Goal: Information Seeking & Learning: Learn about a topic

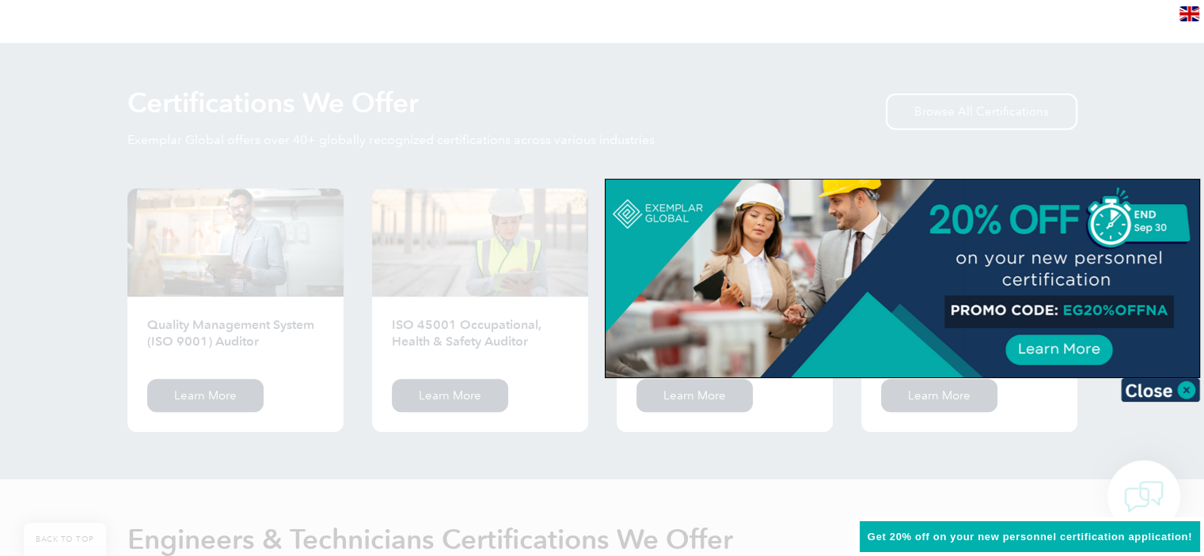
scroll to position [1531, 0]
click at [1080, 438] on div at bounding box center [602, 278] width 1204 height 556
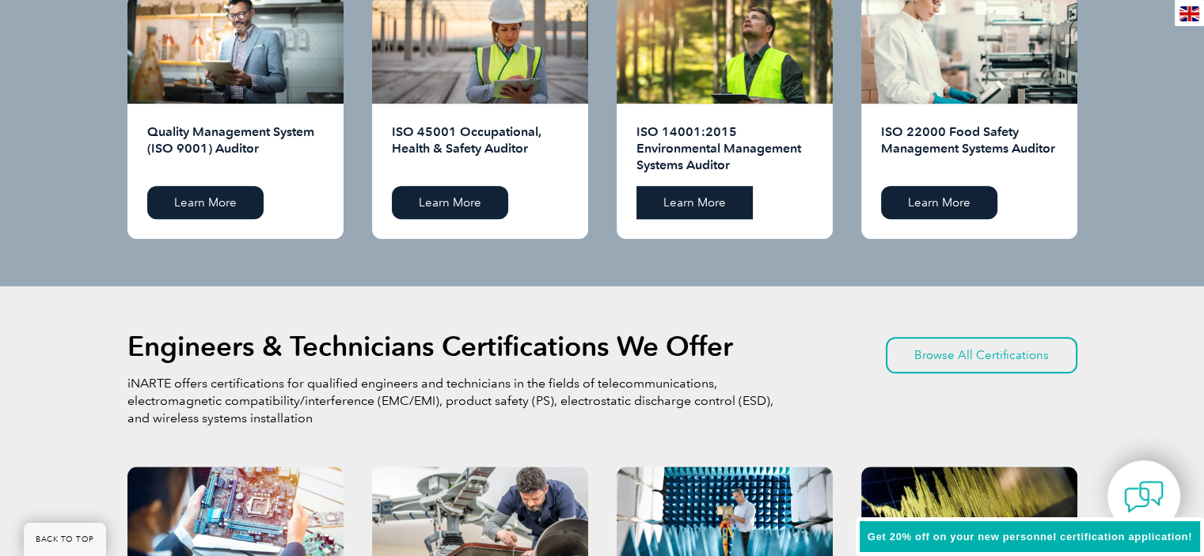
scroll to position [1734, 0]
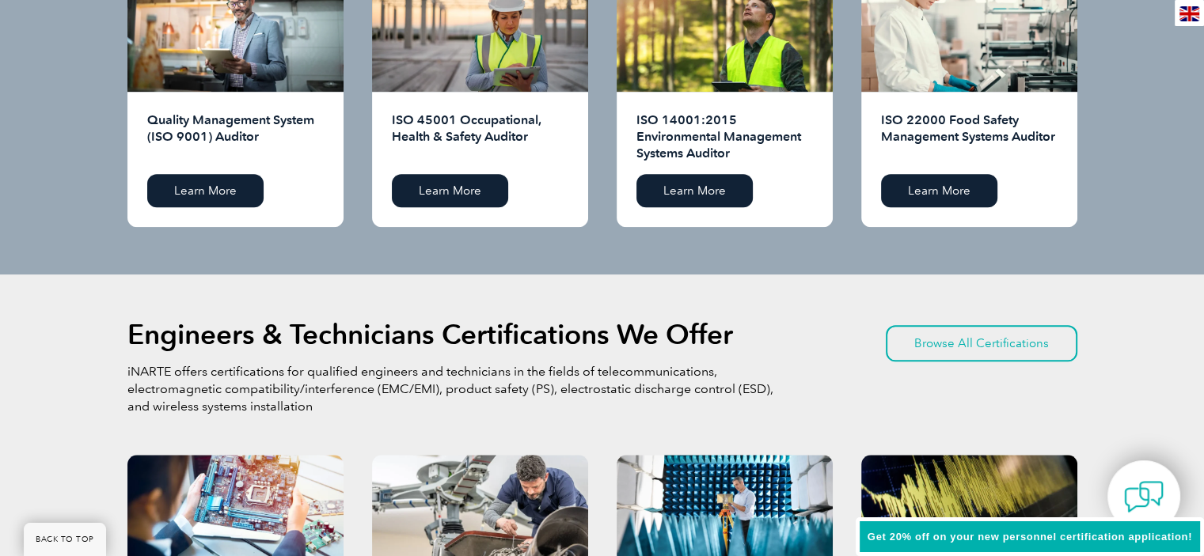
click at [719, 208] on div "ISO 14001:2015 Environmental Management Systems Auditor Learn More" at bounding box center [725, 159] width 216 height 135
click at [712, 195] on link "Learn More" at bounding box center [694, 190] width 116 height 33
click at [459, 193] on link "Learn More" at bounding box center [450, 190] width 116 height 33
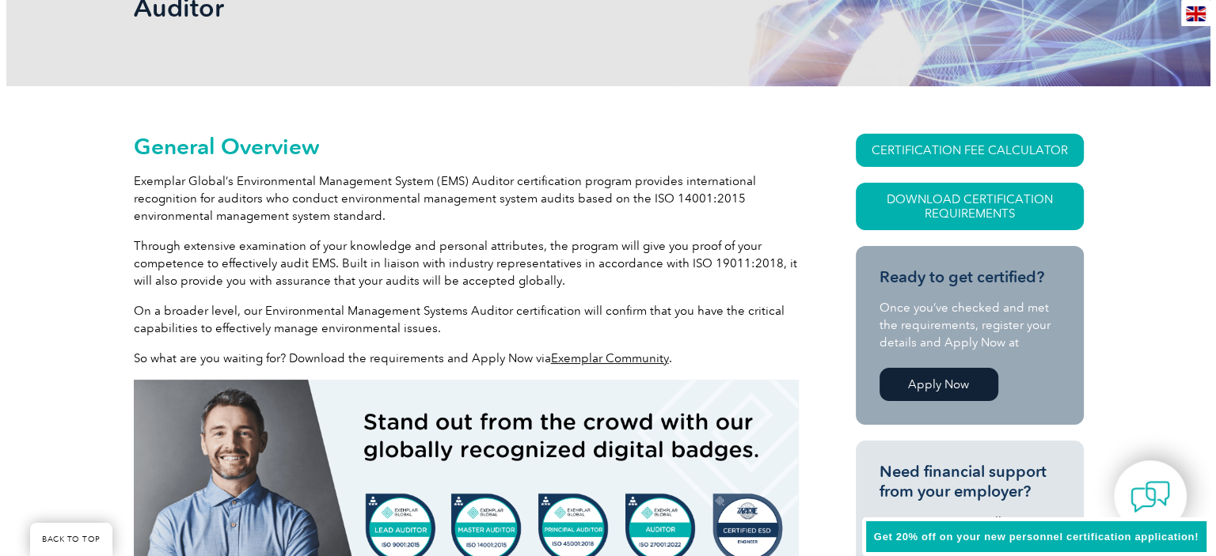
scroll to position [301, 0]
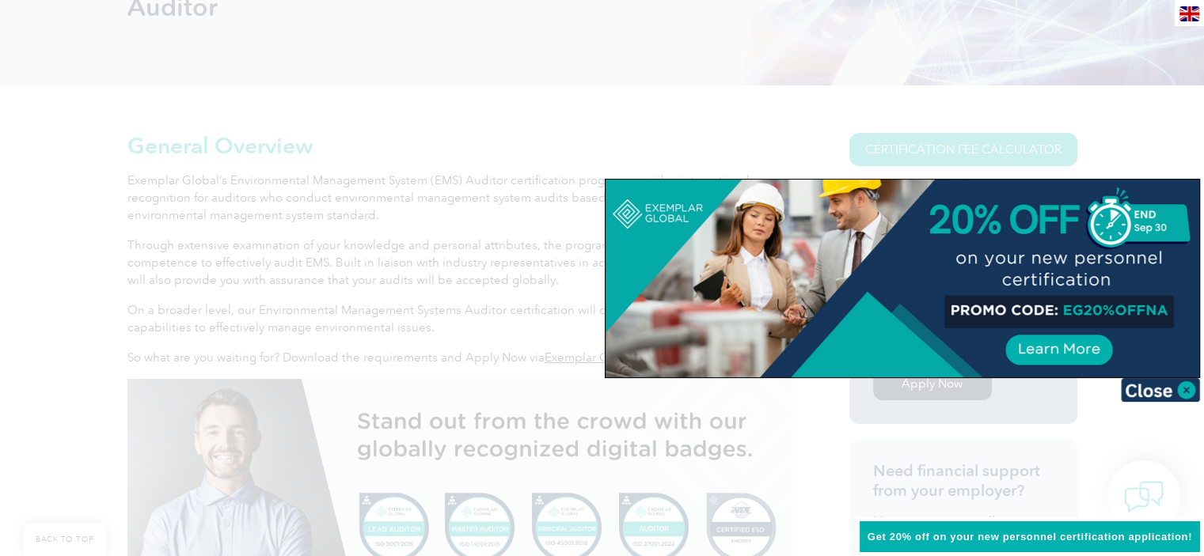
click at [1064, 158] on div at bounding box center [602, 278] width 1204 height 556
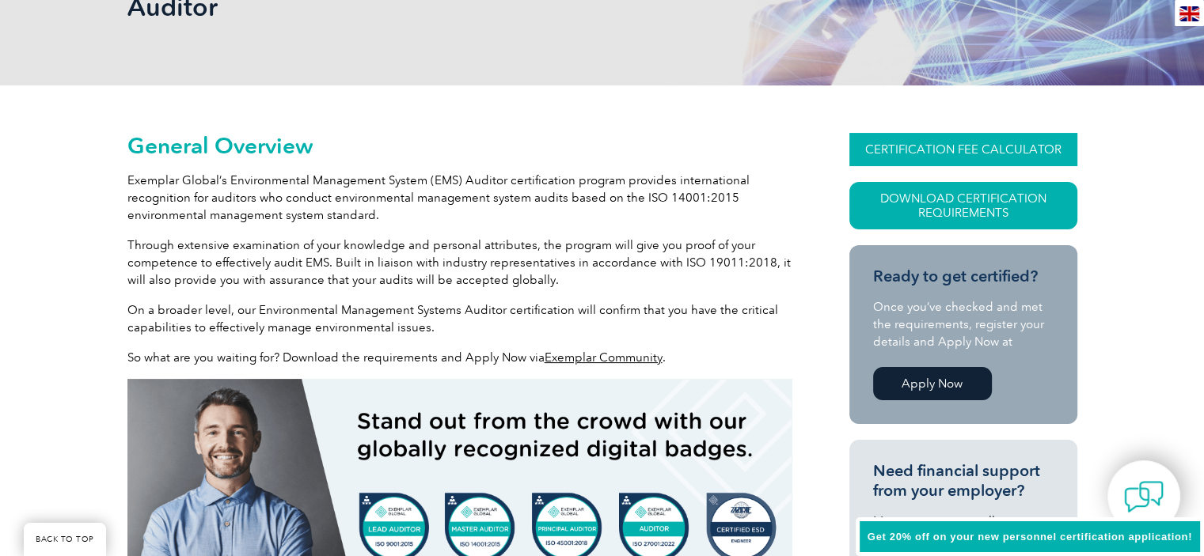
click at [938, 149] on link "CERTIFICATION FEE CALCULATOR" at bounding box center [963, 149] width 228 height 33
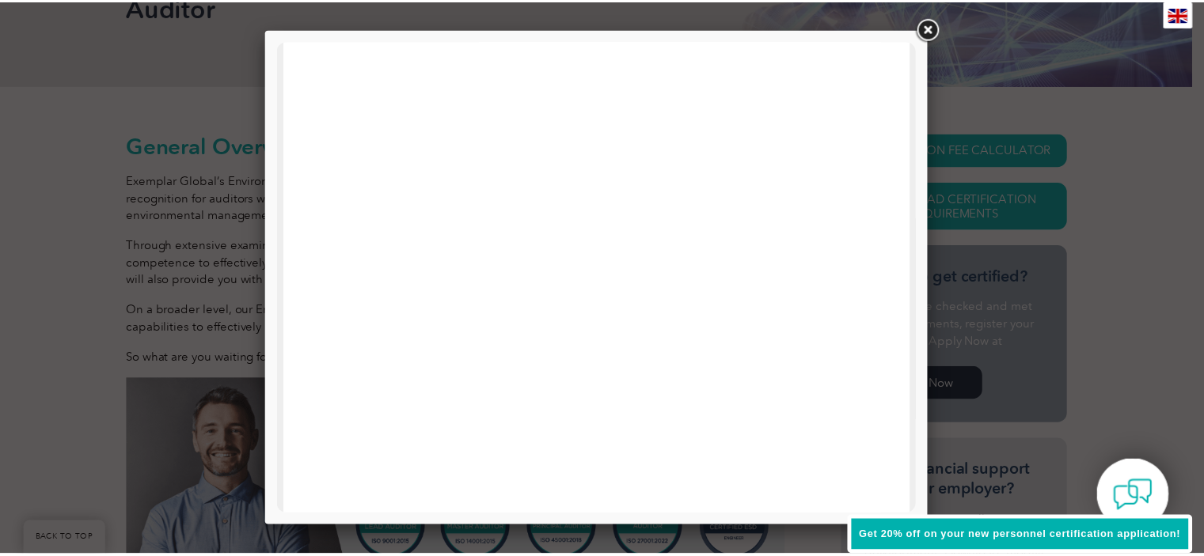
scroll to position [755, 0]
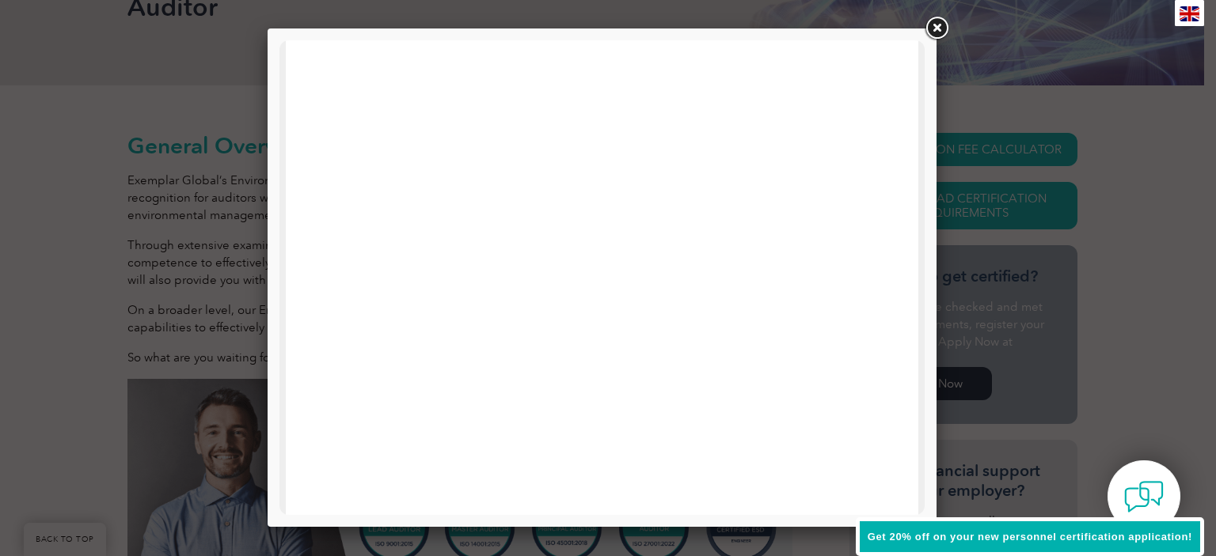
click at [935, 31] on link at bounding box center [936, 28] width 28 height 28
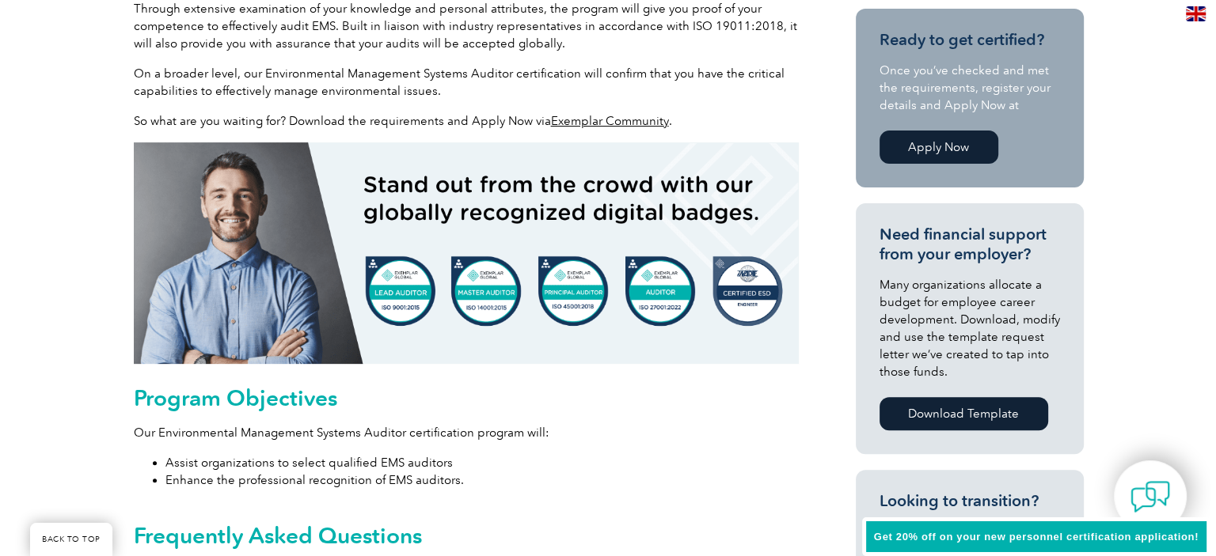
scroll to position [450, 0]
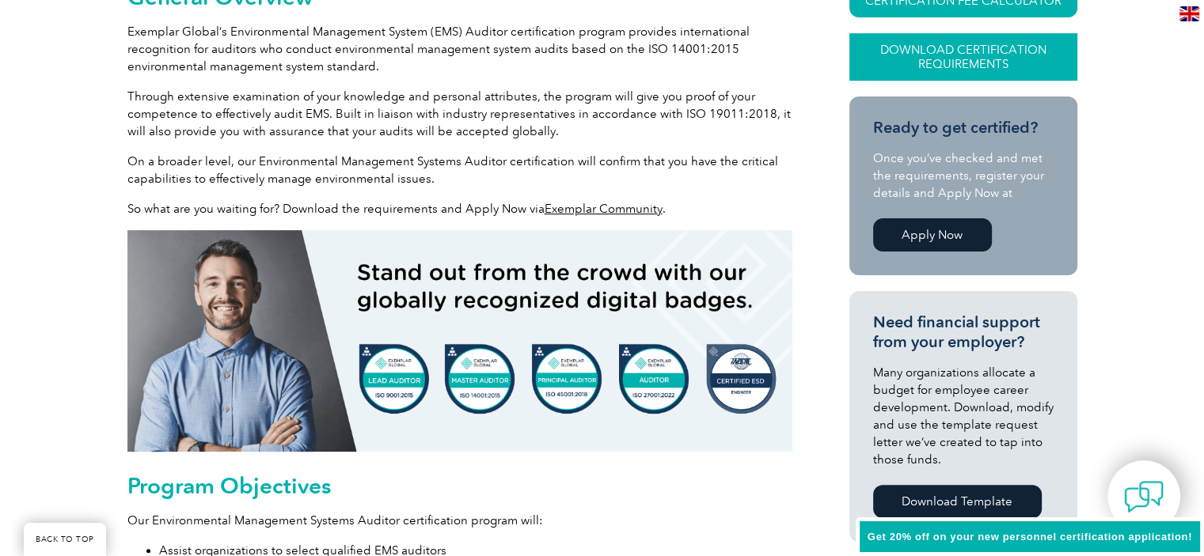
click at [956, 47] on link "Download Certification Requirements" at bounding box center [963, 56] width 228 height 47
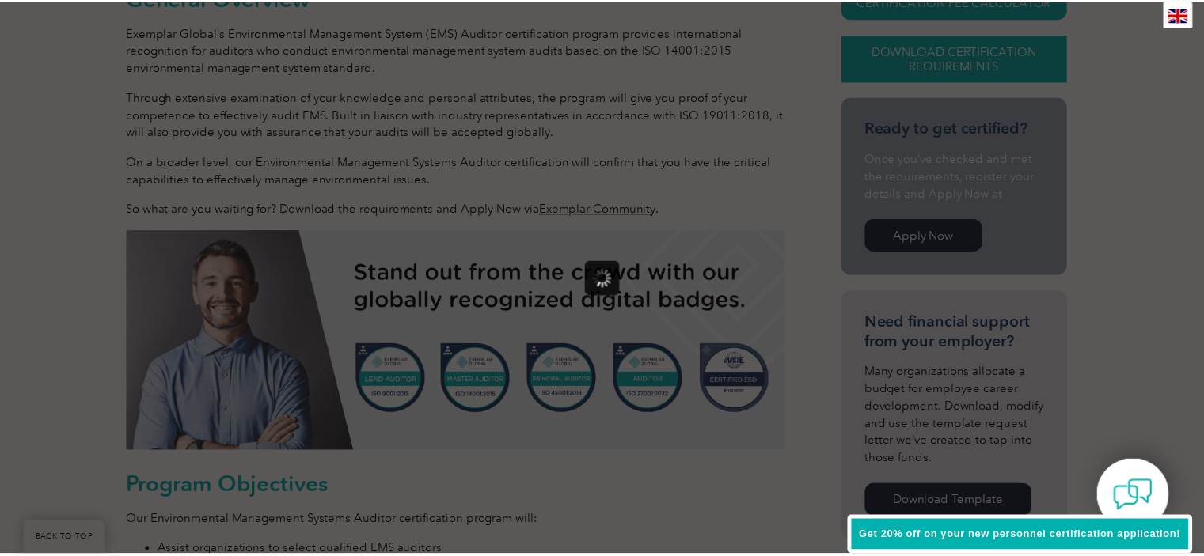
scroll to position [0, 0]
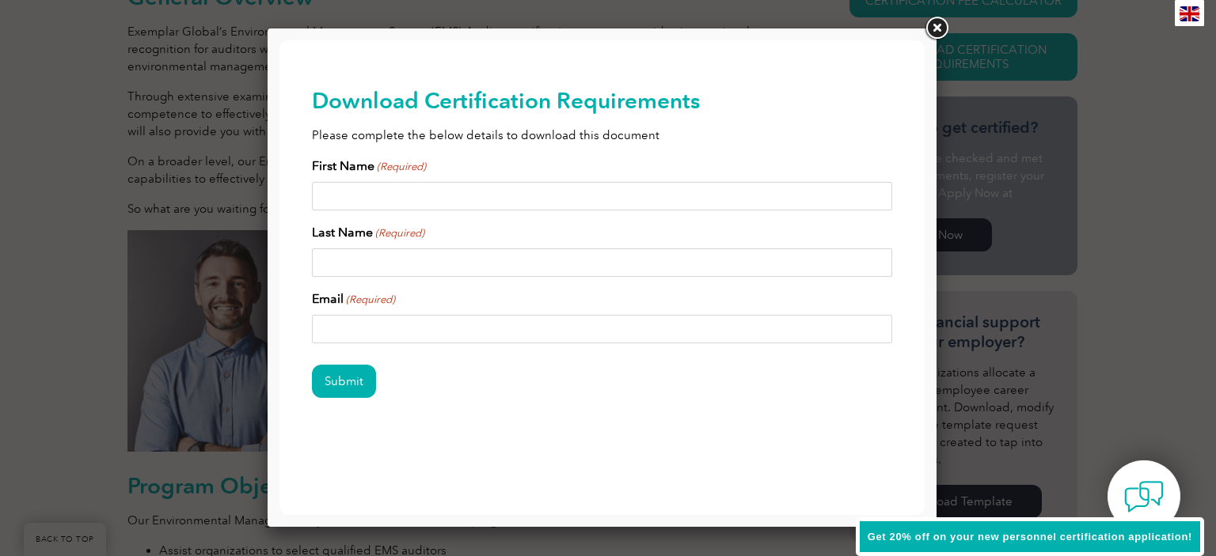
click at [932, 28] on link at bounding box center [936, 28] width 28 height 28
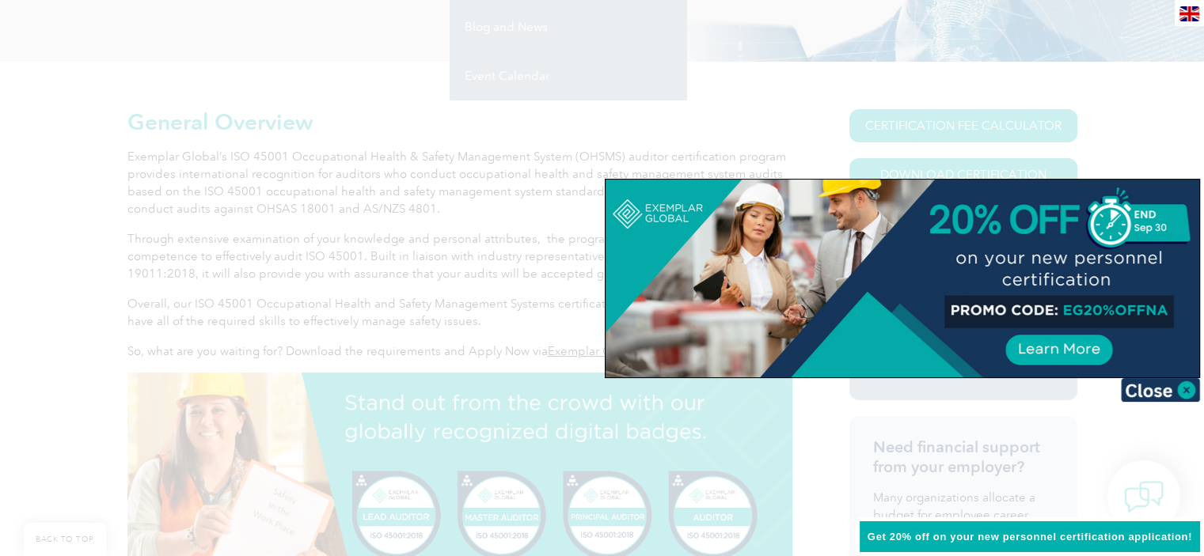
scroll to position [293, 0]
click at [326, 263] on div at bounding box center [602, 278] width 1204 height 556
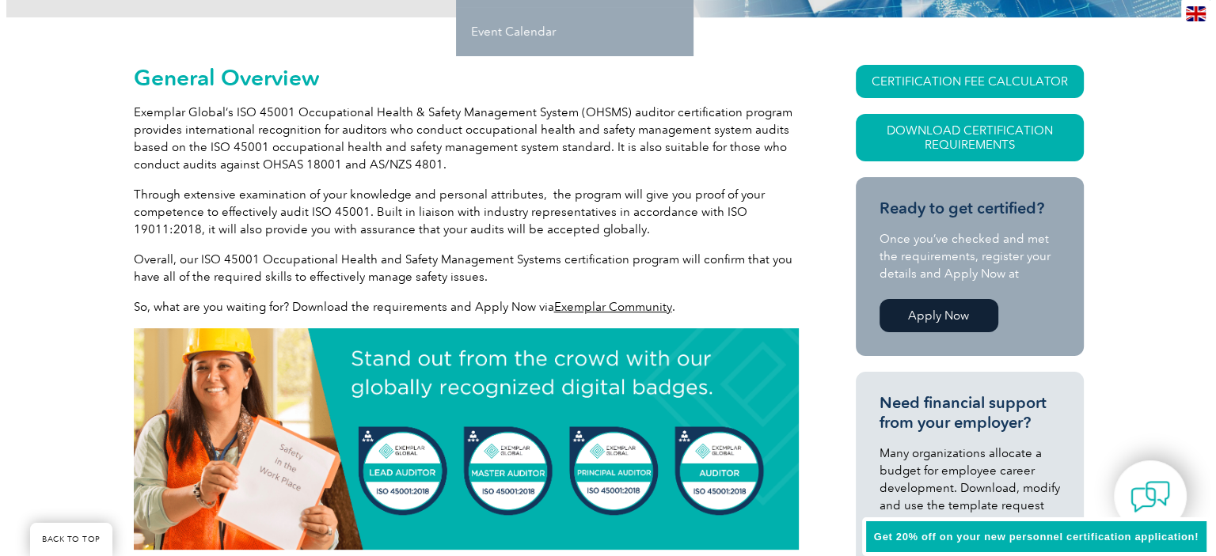
scroll to position [339, 0]
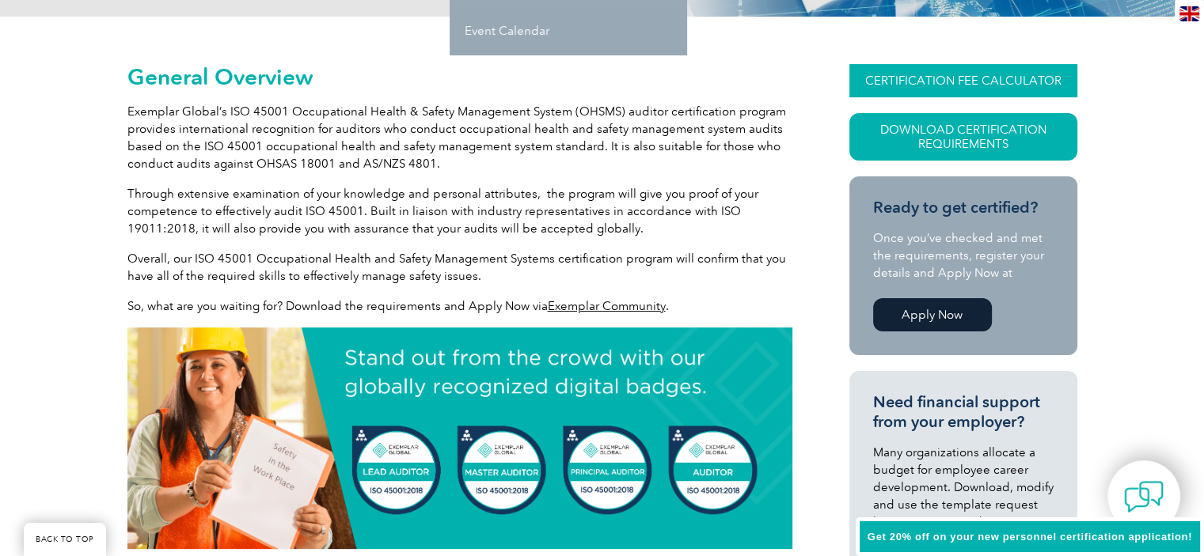
click at [954, 90] on link "CERTIFICATION FEE CALCULATOR" at bounding box center [963, 80] width 228 height 33
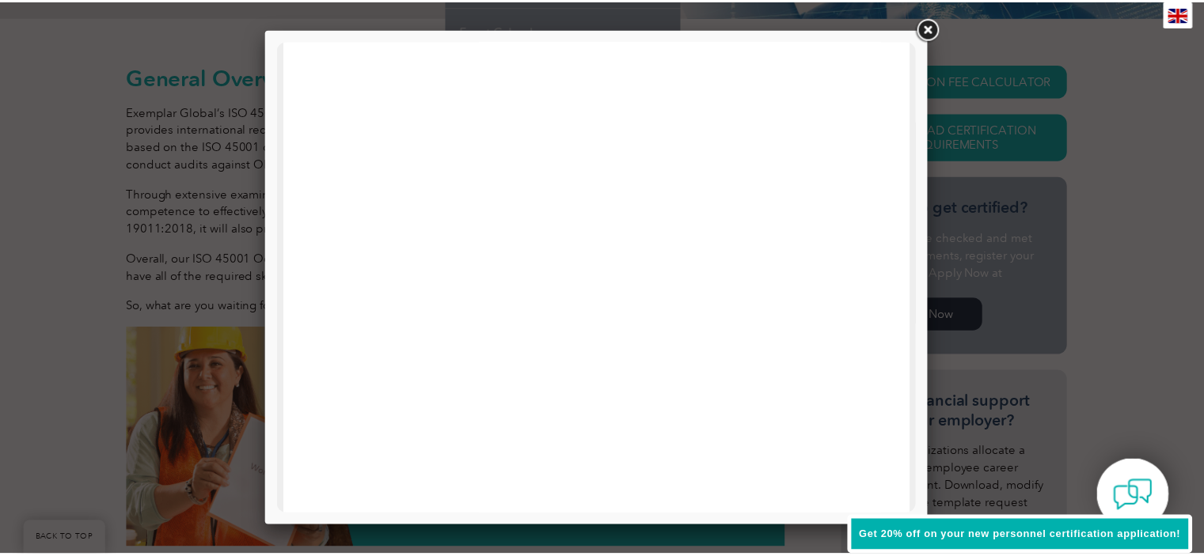
scroll to position [538, 0]
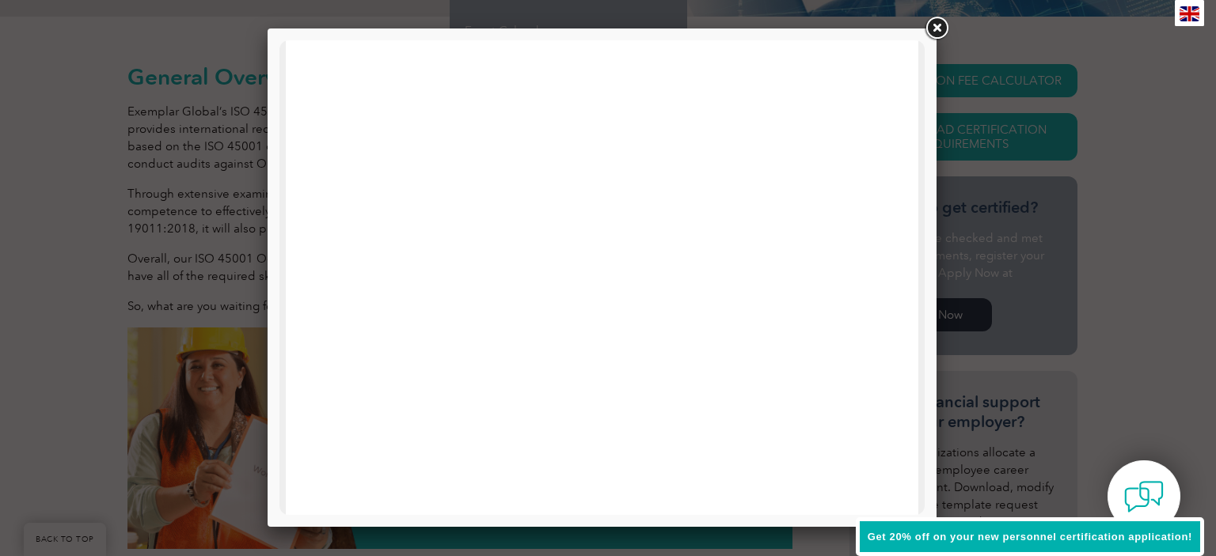
click at [934, 23] on link at bounding box center [936, 28] width 28 height 28
